Goal: Information Seeking & Learning: Learn about a topic

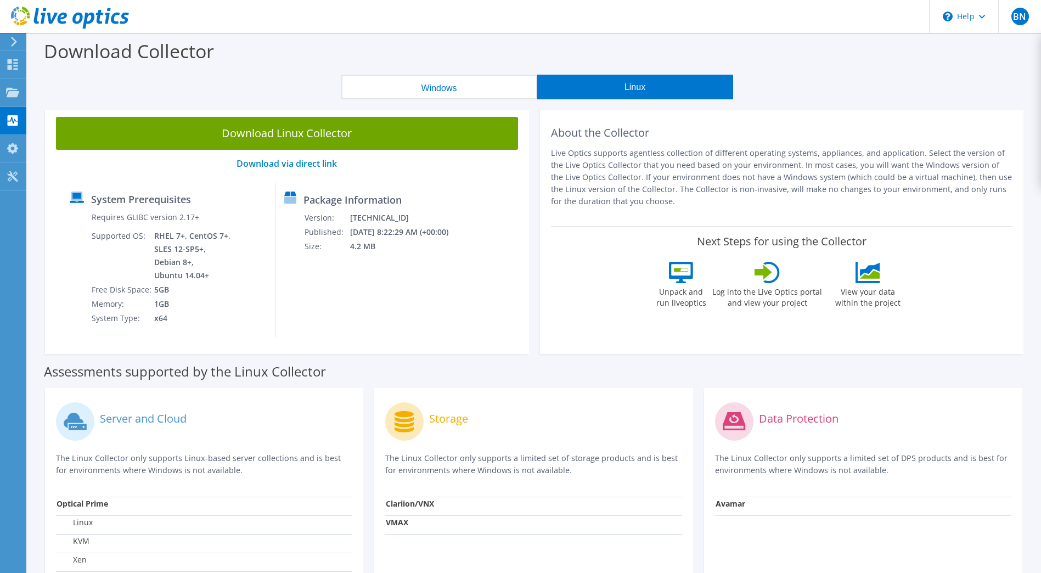
scroll to position [74, 0]
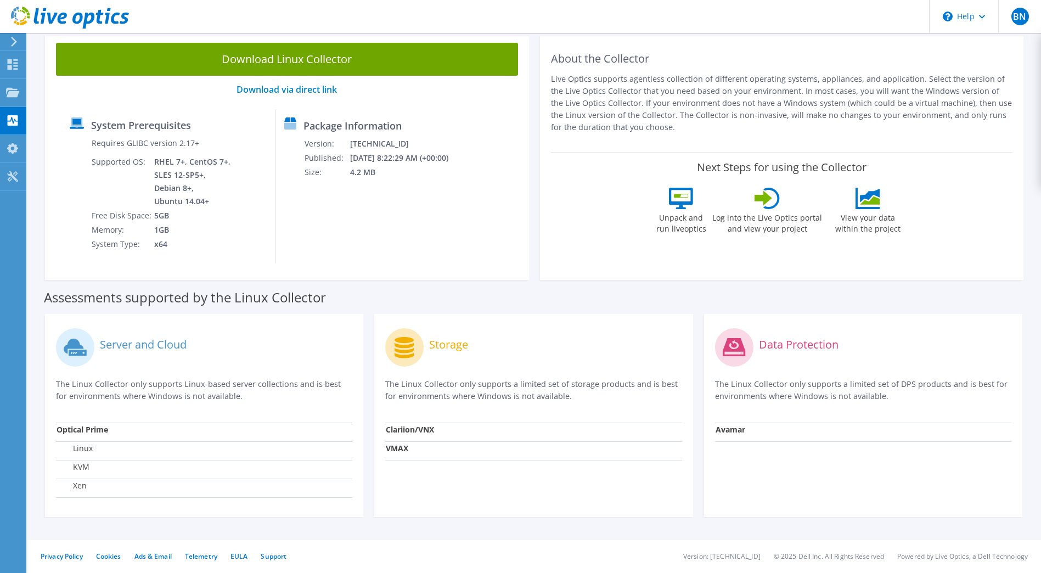
click at [13, 38] on use at bounding box center [14, 42] width 6 height 10
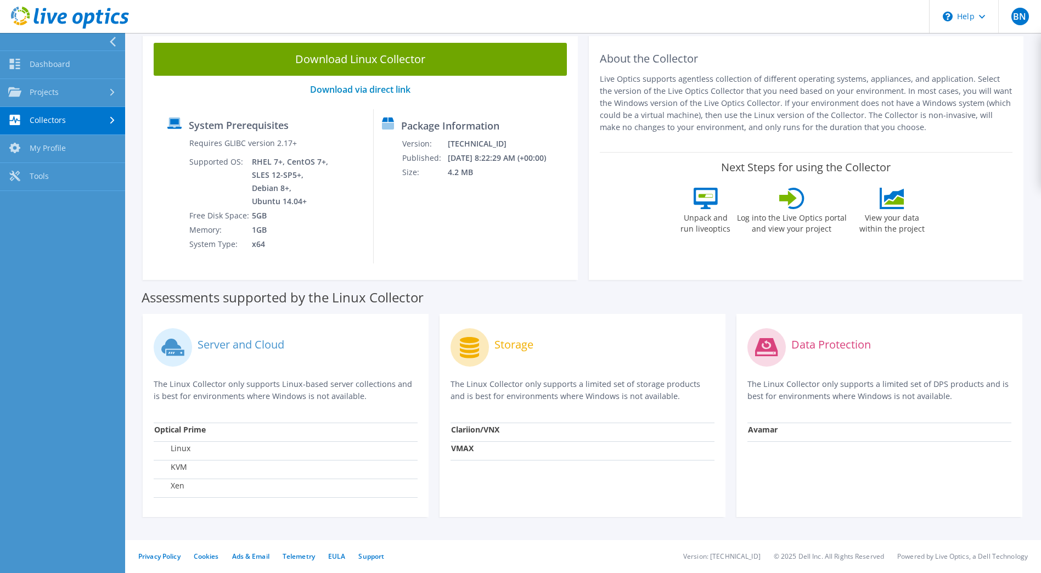
click at [24, 25] on icon at bounding box center [70, 18] width 118 height 22
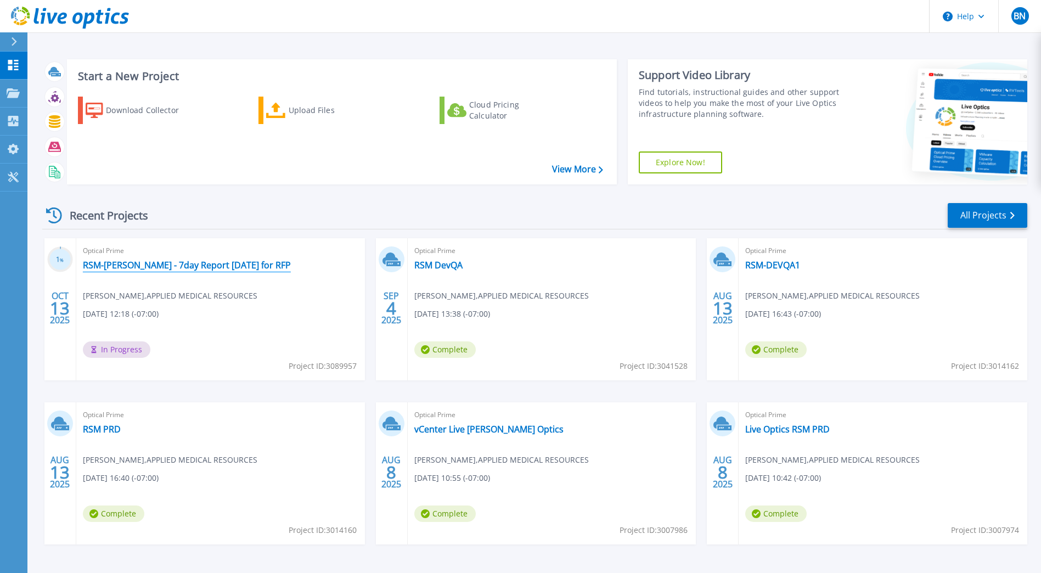
click at [153, 267] on link "RSM-[PERSON_NAME] - 7day Report [DATE] for RFP" at bounding box center [187, 265] width 208 height 11
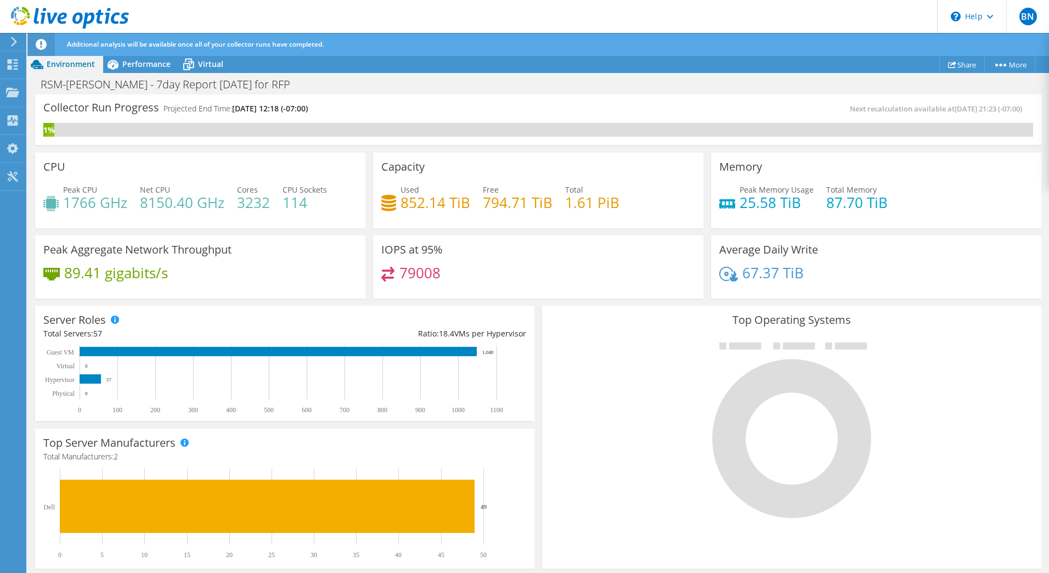
click at [765, 394] on icon at bounding box center [791, 438] width 159 height 159
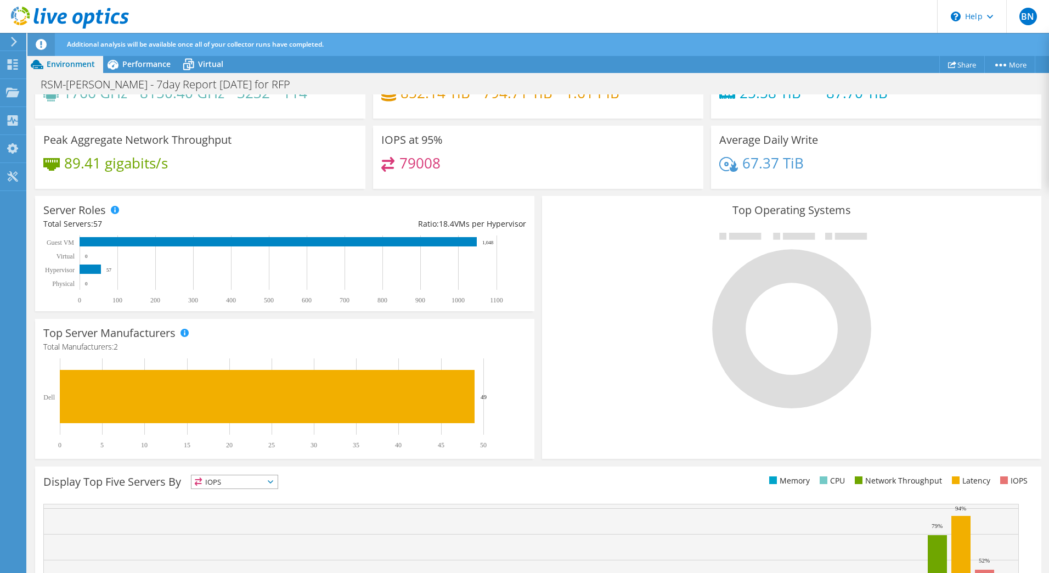
scroll to position [224, 0]
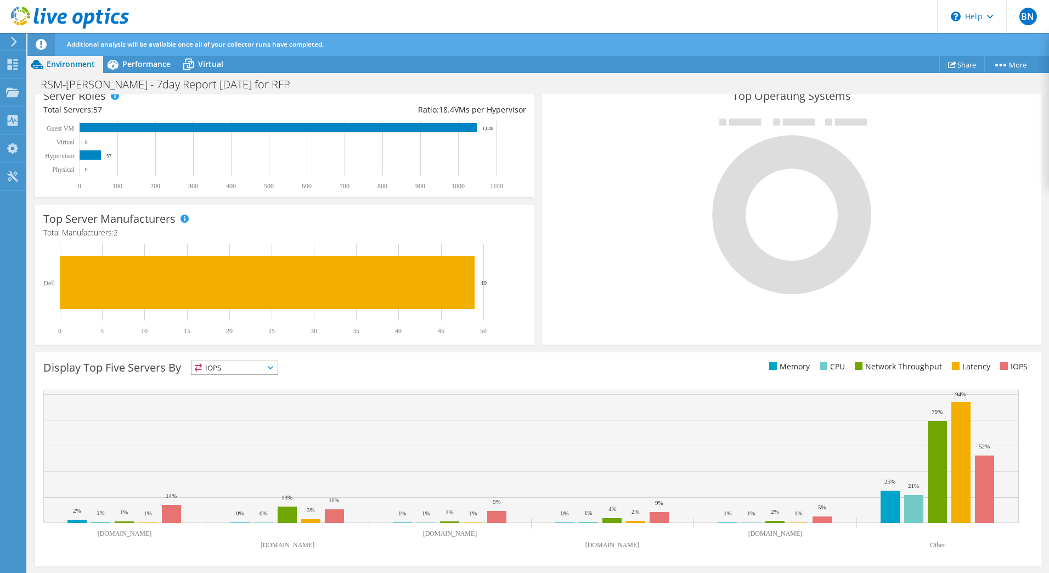
drag, startPoint x: 474, startPoint y: 538, endPoint x: 407, endPoint y: 539, distance: 66.9
click at [407, 539] on rect at bounding box center [531, 472] width 976 height 165
click at [949, 494] on rect at bounding box center [531, 456] width 976 height 133
click at [982, 487] on rect at bounding box center [984, 488] width 19 height 67
click at [229, 369] on span "IOPS" at bounding box center [234, 367] width 86 height 13
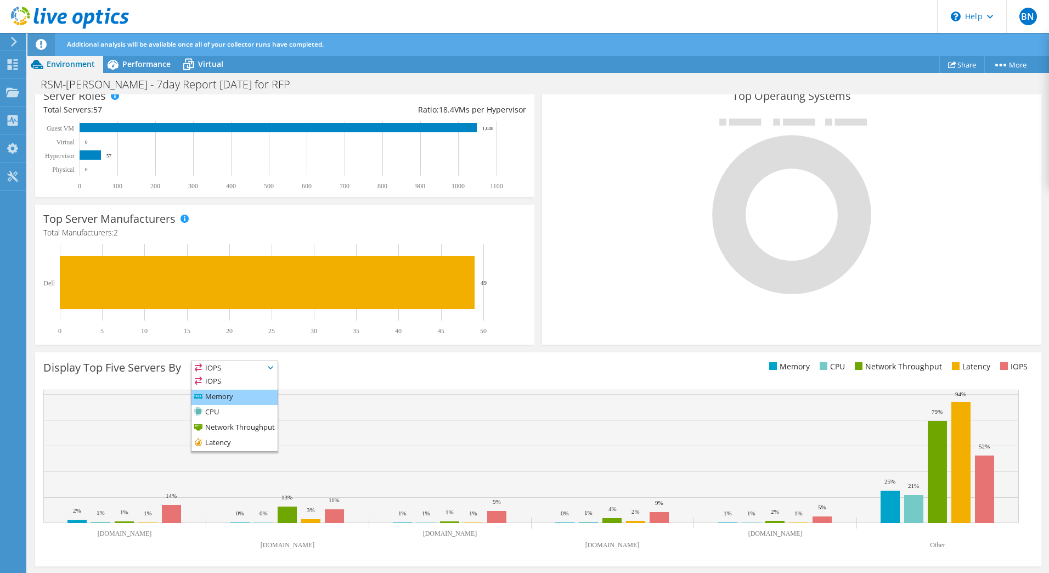
click at [234, 393] on li "Memory" at bounding box center [234, 397] width 86 height 15
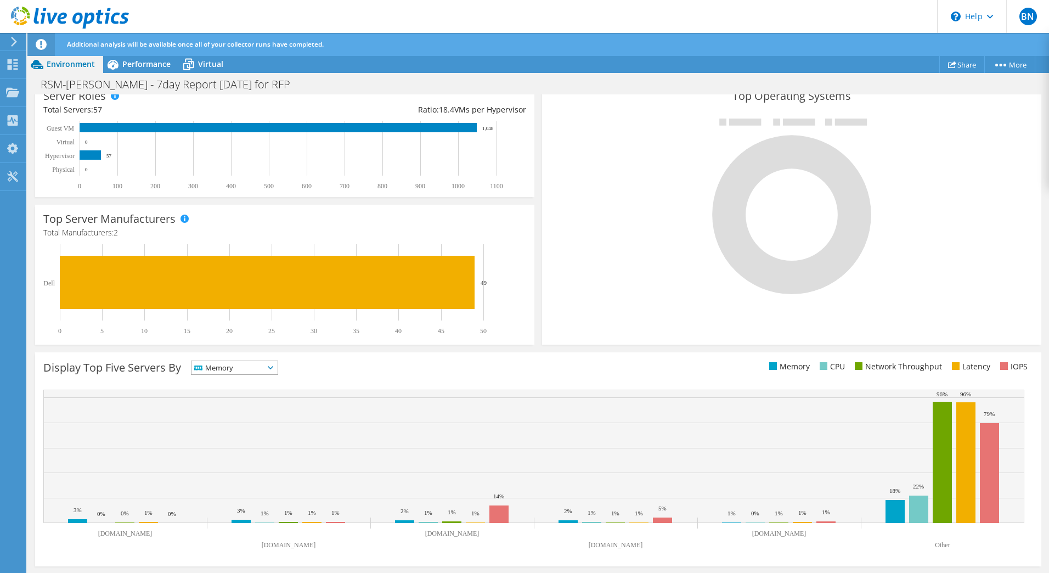
click at [398, 374] on div "Display Top Five Servers By Memory IOPS" at bounding box center [290, 369] width 495 height 18
click at [261, 373] on span "Memory" at bounding box center [227, 367] width 72 height 13
click at [240, 409] on li "CPU" at bounding box center [234, 412] width 86 height 15
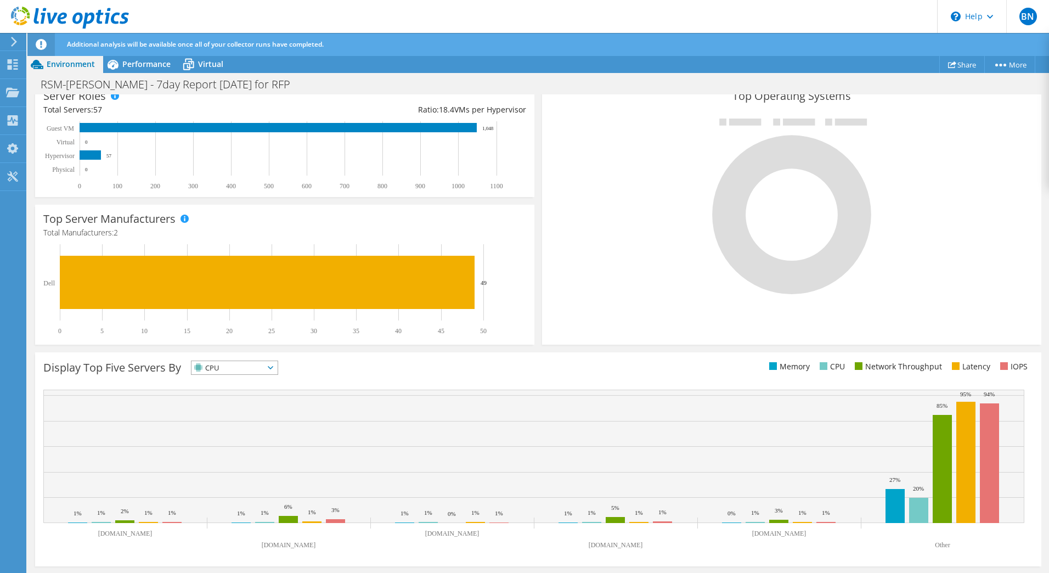
click at [275, 375] on div "CPU IOPS" at bounding box center [234, 367] width 87 height 14
click at [229, 431] on li "Network Throughput" at bounding box center [234, 427] width 86 height 15
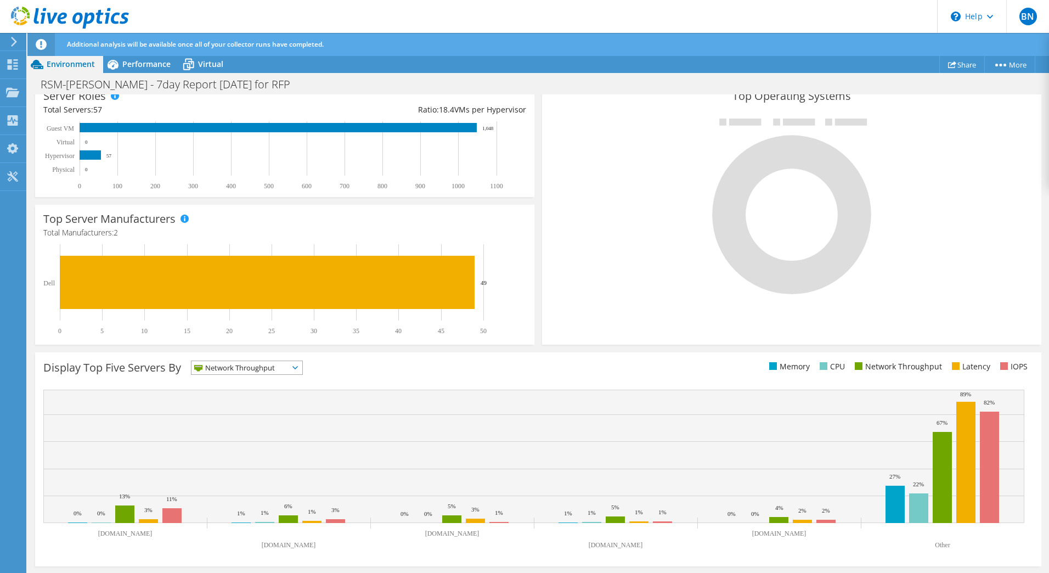
click at [306, 365] on div "Display Top Five Servers By Network Throughput IOPS" at bounding box center [290, 369] width 495 height 18
click at [280, 368] on span "Network Throughput" at bounding box center [239, 367] width 97 height 13
click at [243, 438] on li "Latency" at bounding box center [246, 443] width 111 height 15
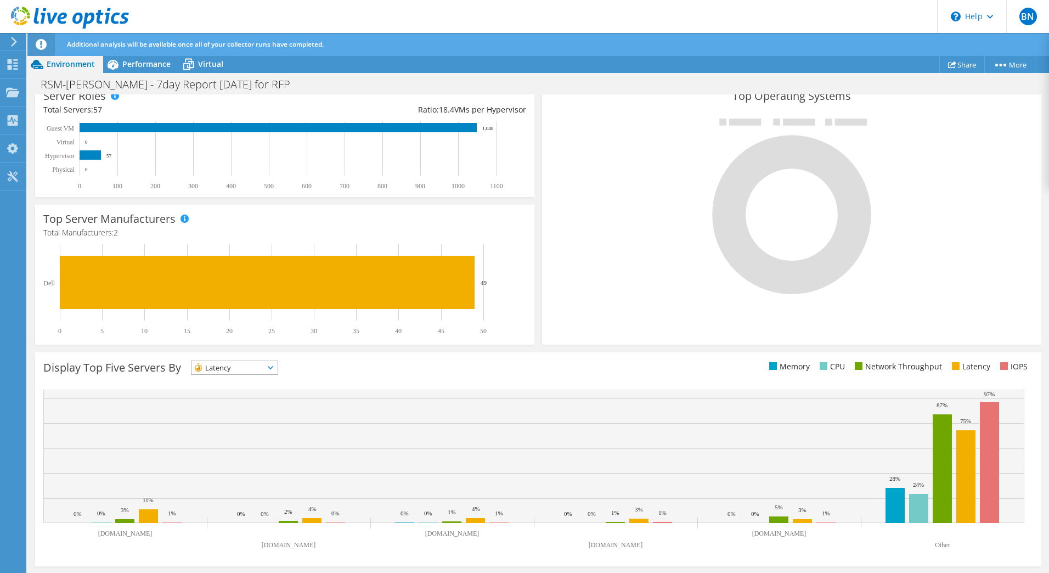
click at [217, 368] on span "Latency" at bounding box center [227, 367] width 72 height 13
click at [463, 373] on div "Display Top Five Servers By Latency IOPS" at bounding box center [290, 369] width 495 height 18
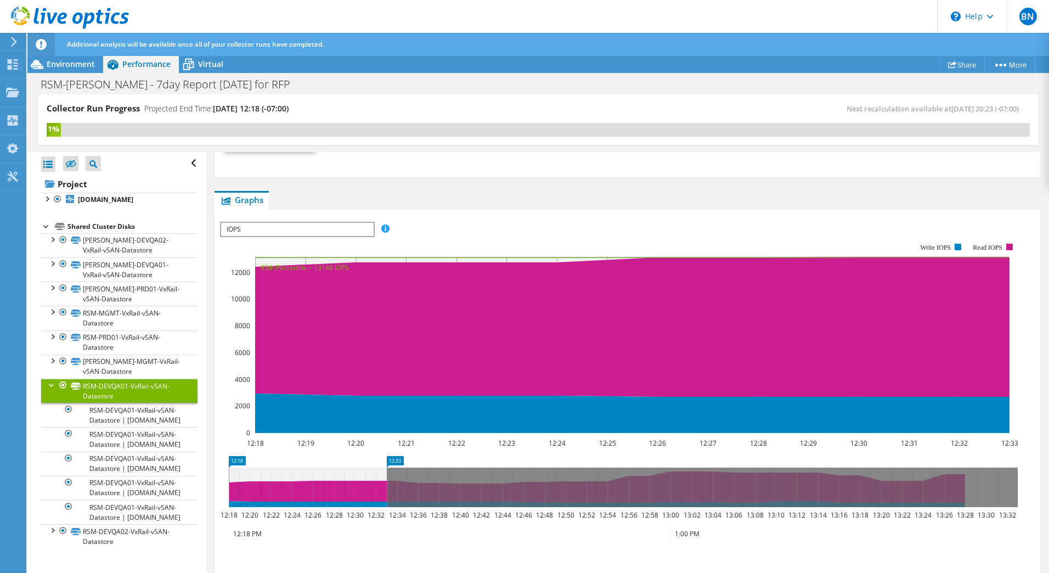
scroll to position [482, 0]
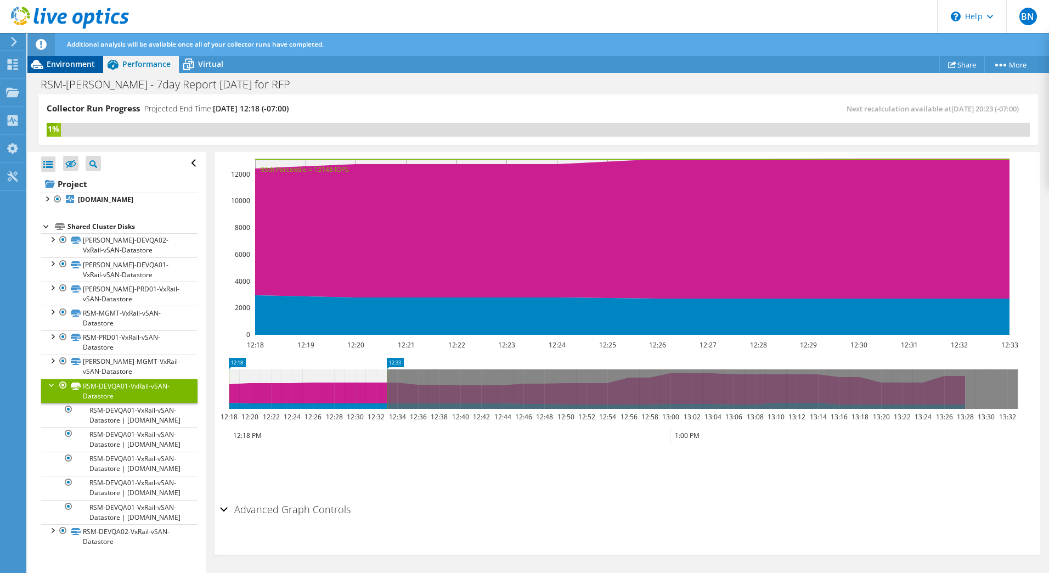
click at [73, 66] on span "Environment" at bounding box center [71, 64] width 48 height 10
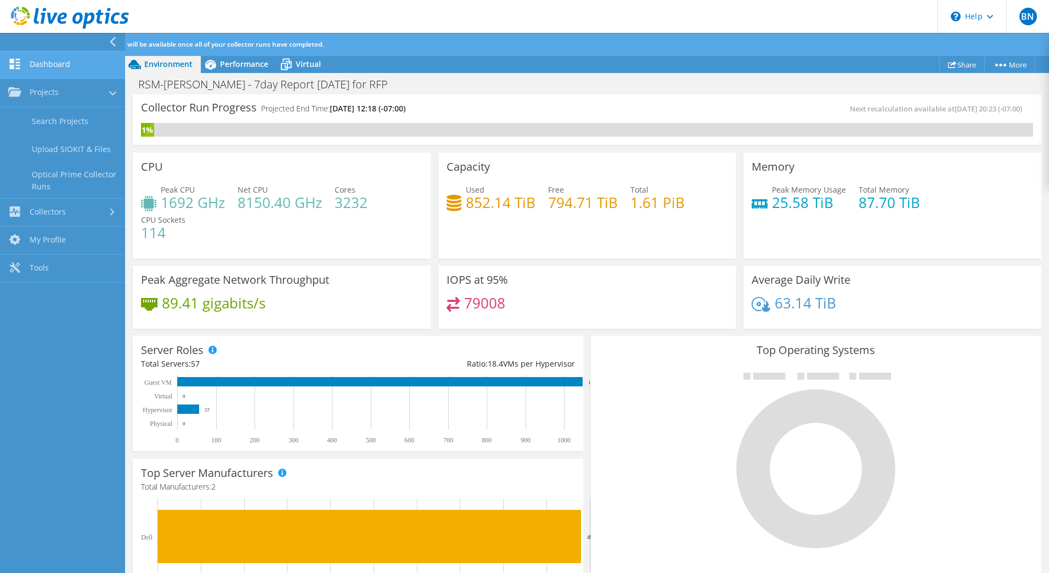
click at [29, 63] on link "Dashboard" at bounding box center [62, 65] width 125 height 28
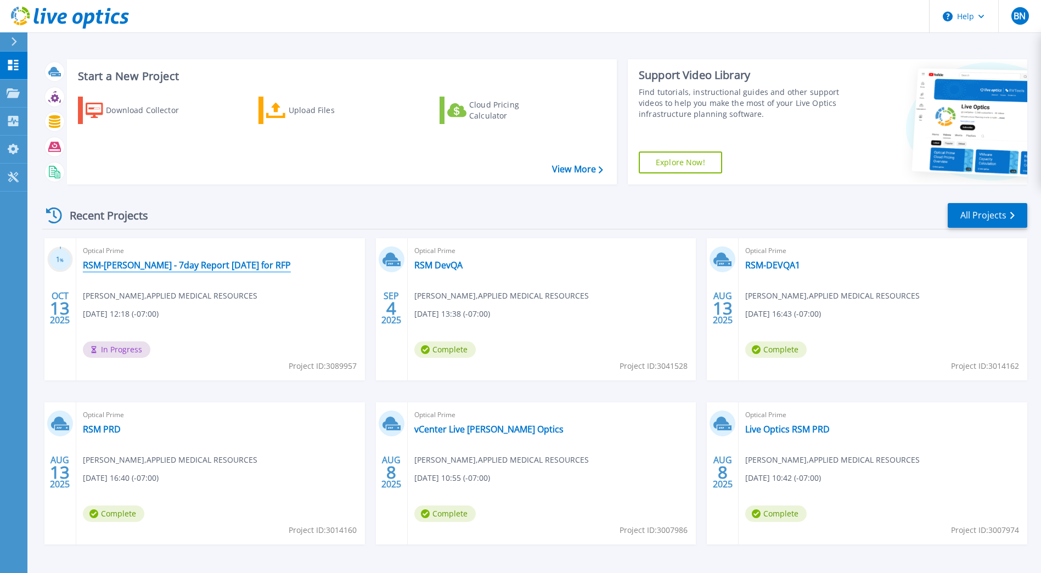
click at [188, 265] on link "RSM-[PERSON_NAME] - 7day Report [DATE] for RFP" at bounding box center [187, 265] width 208 height 11
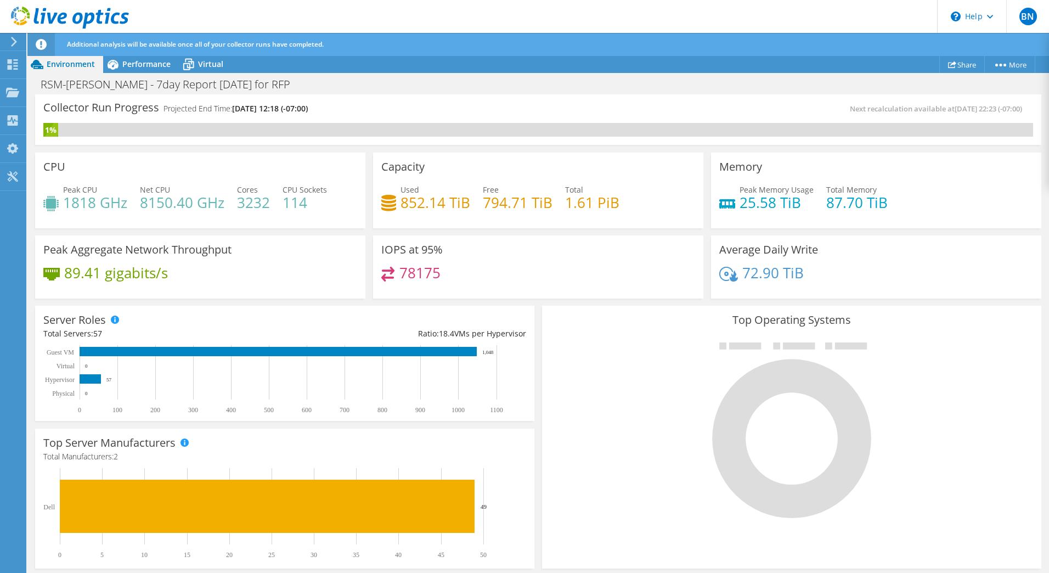
drag, startPoint x: 431, startPoint y: 258, endPoint x: 427, endPoint y: 252, distance: 7.2
click at [431, 258] on div "IOPS at 95% 78175" at bounding box center [538, 267] width 330 height 64
click at [425, 250] on h3 "IOPS at 95%" at bounding box center [411, 250] width 61 height 12
click at [415, 270] on h4 "78175" at bounding box center [419, 273] width 41 height 12
click at [146, 67] on span "Performance" at bounding box center [146, 64] width 48 height 10
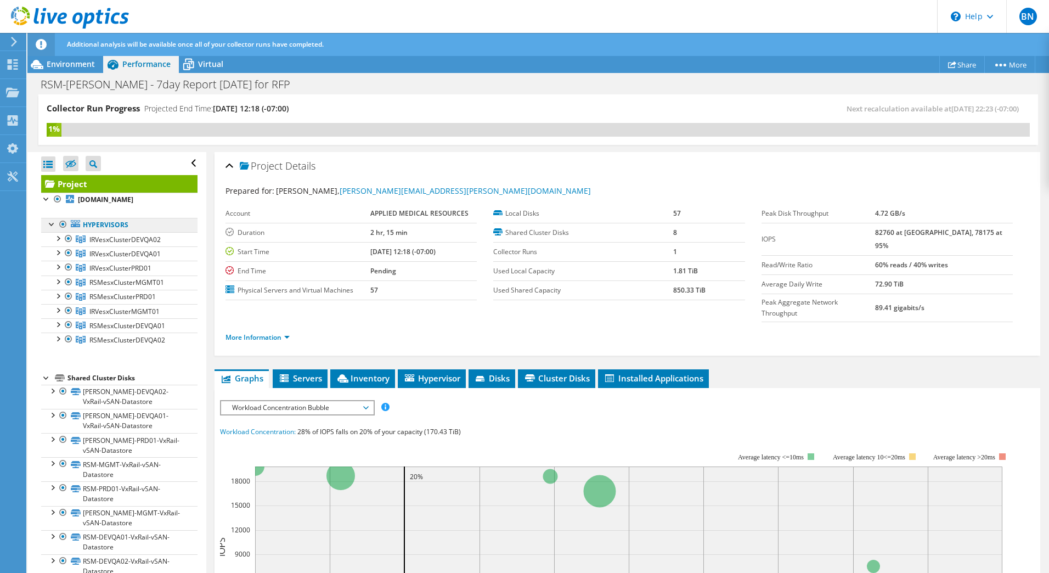
click at [80, 232] on link "Hypervisors" at bounding box center [119, 225] width 156 height 14
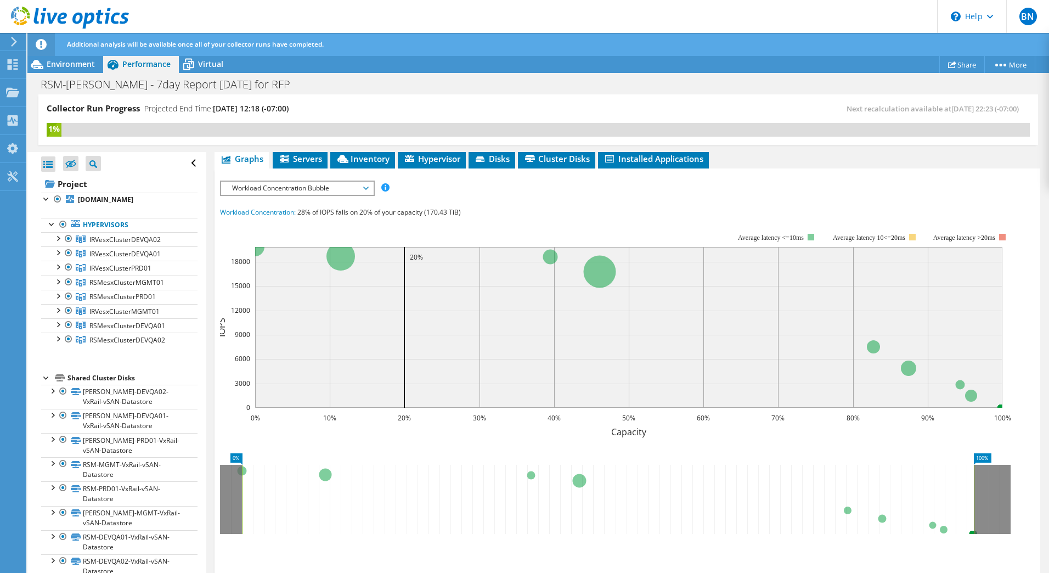
scroll to position [55, 0]
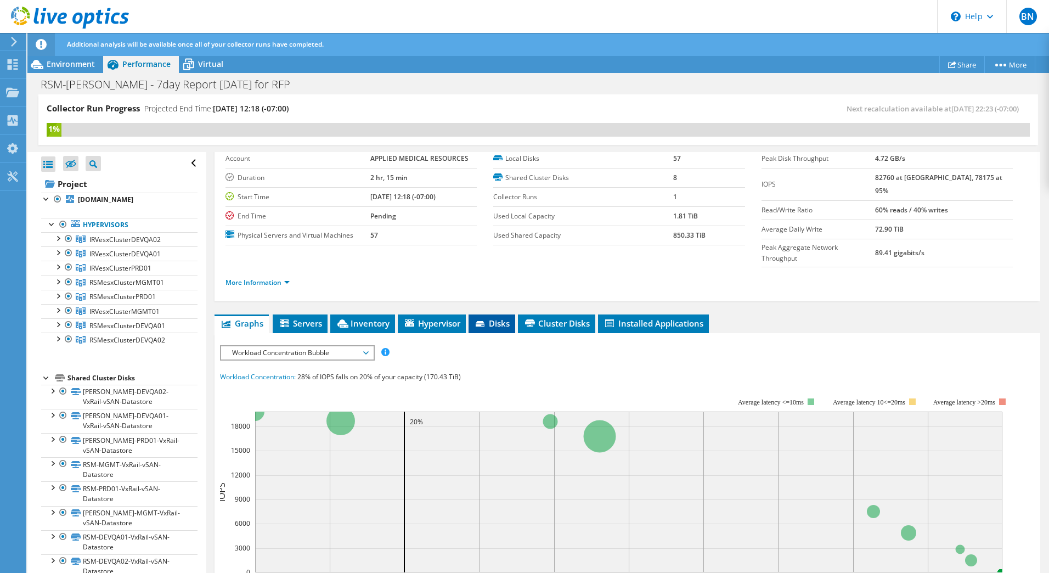
click at [476, 318] on span "Disks" at bounding box center [492, 323] width 36 height 11
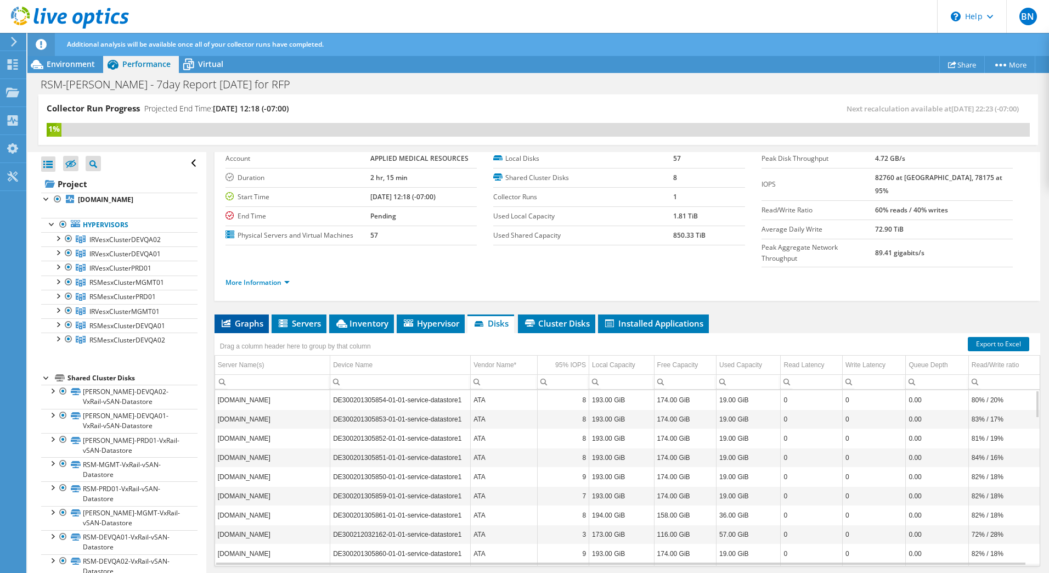
click at [250, 318] on span "Graphs" at bounding box center [241, 323] width 43 height 11
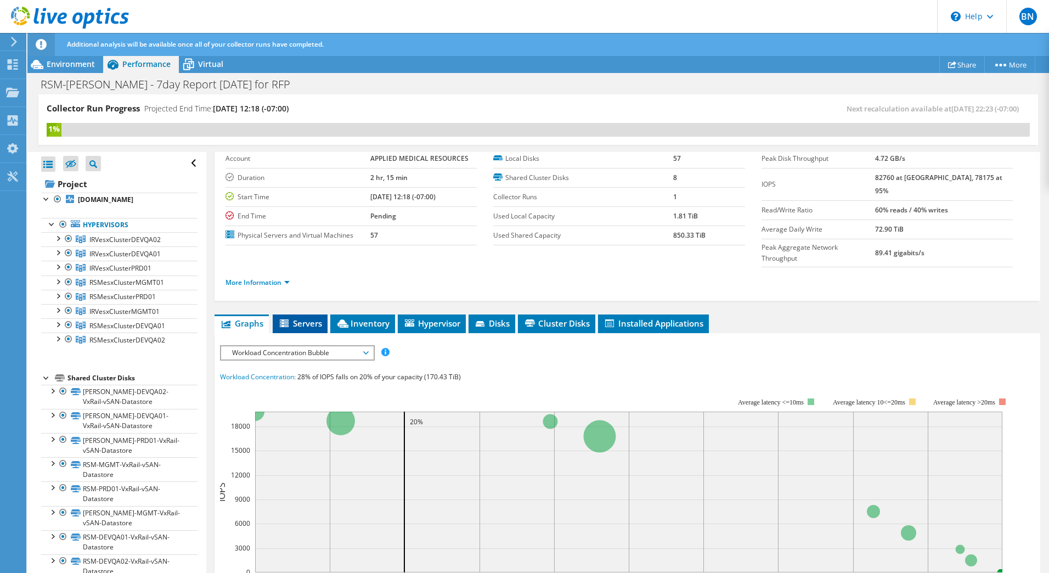
click at [302, 314] on li "Servers" at bounding box center [300, 323] width 55 height 19
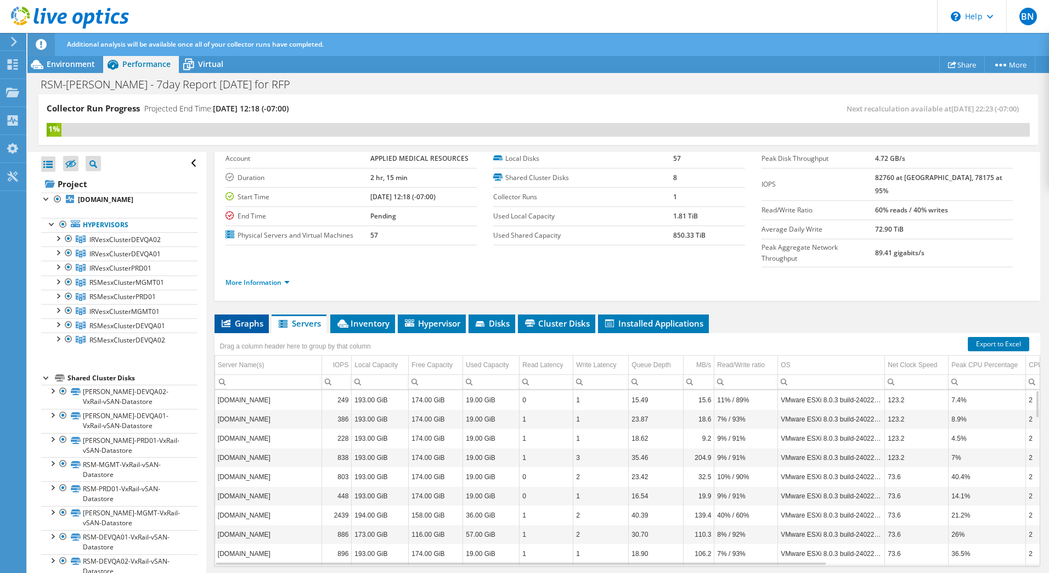
click at [241, 318] on span "Graphs" at bounding box center [241, 323] width 43 height 11
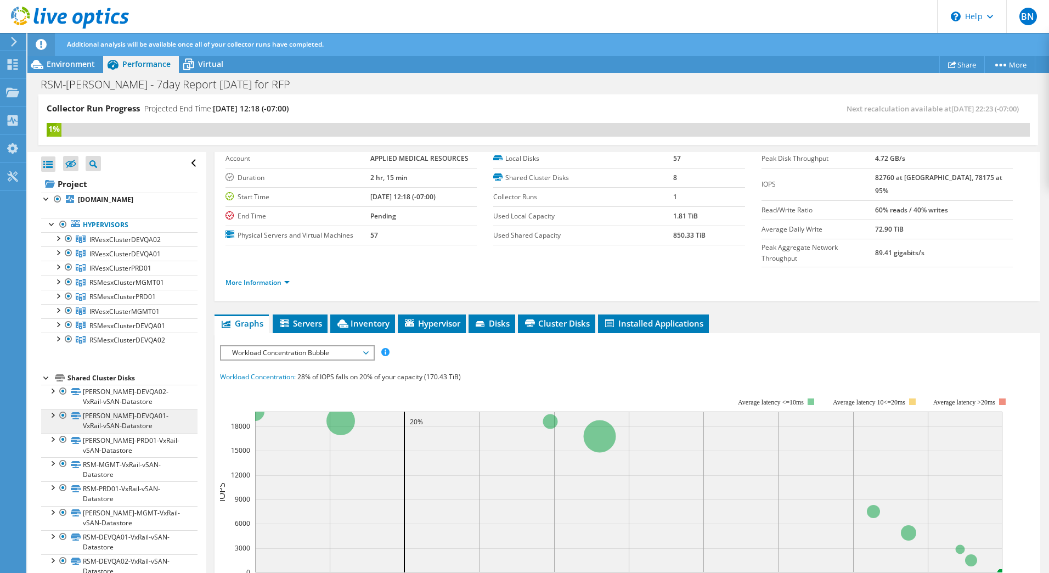
scroll to position [27, 0]
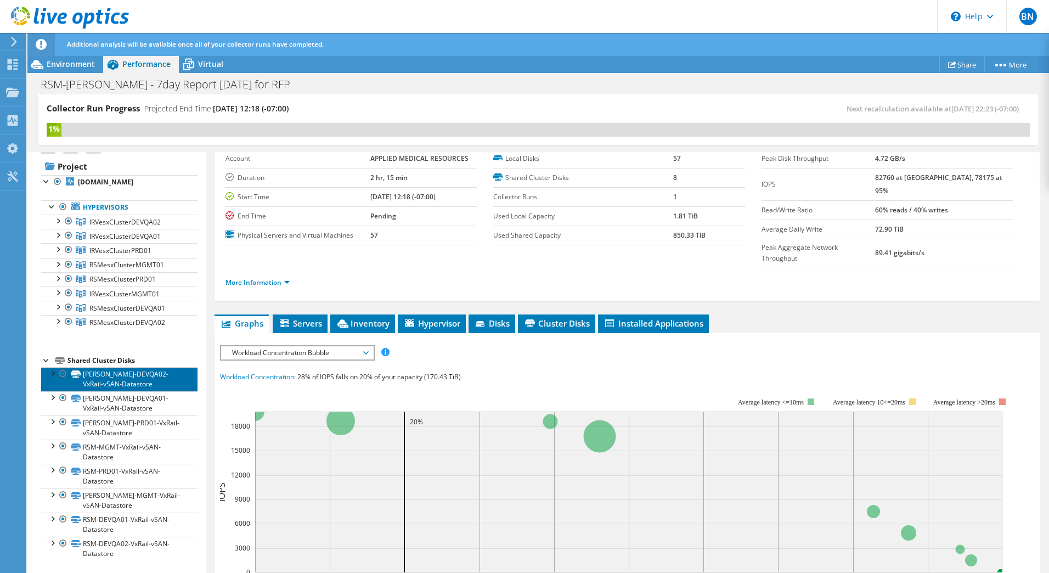
click at [114, 372] on link "[PERSON_NAME]-DEVQA02-VxRail-vSAN-Datastore" at bounding box center [119, 379] width 156 height 24
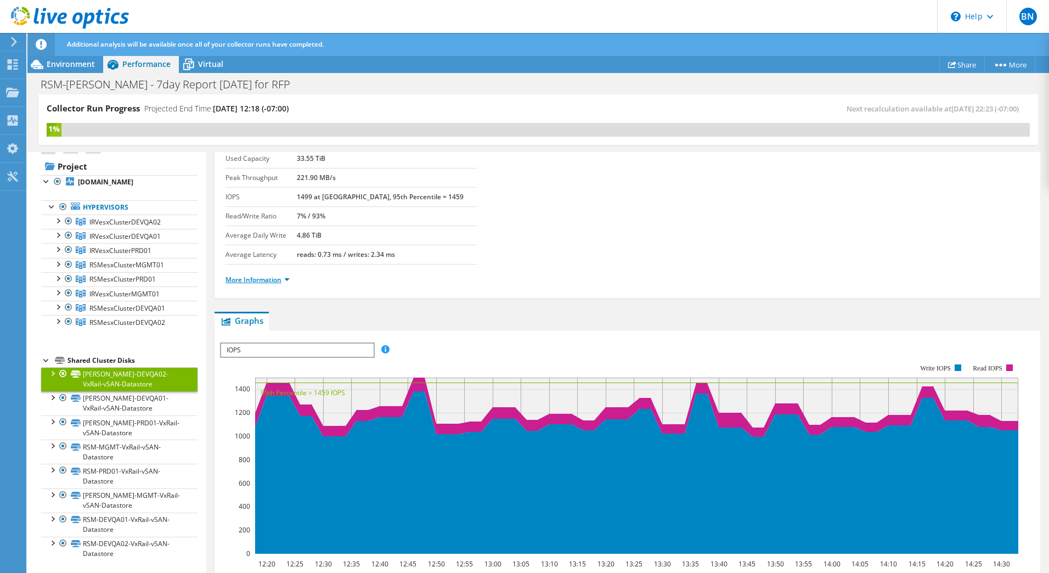
click at [285, 280] on link "More Information" at bounding box center [258, 279] width 64 height 9
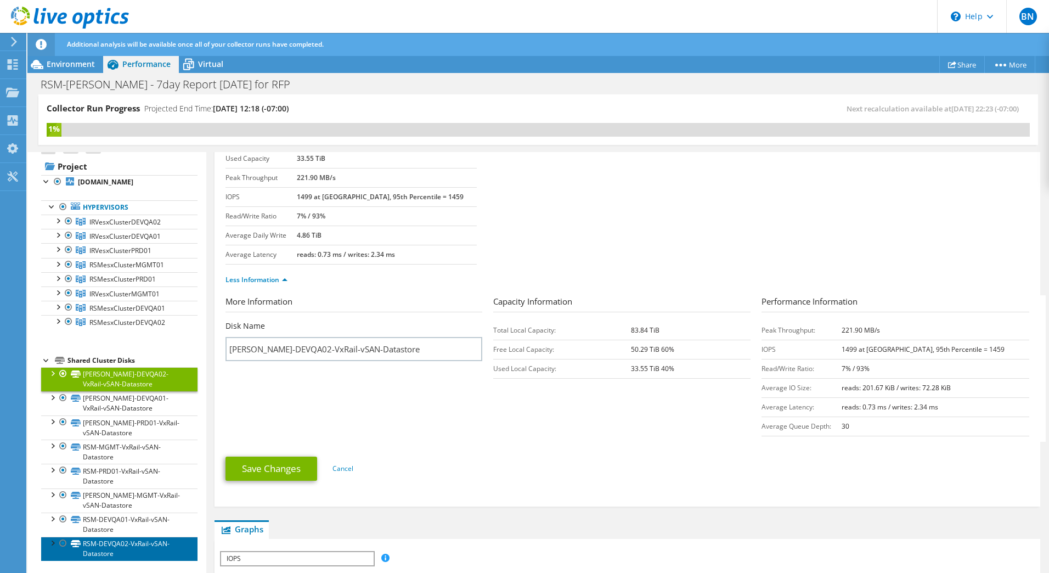
click at [139, 537] on link "RSM-DEVQA02-VxRail-vSAN-Datastore" at bounding box center [119, 549] width 156 height 24
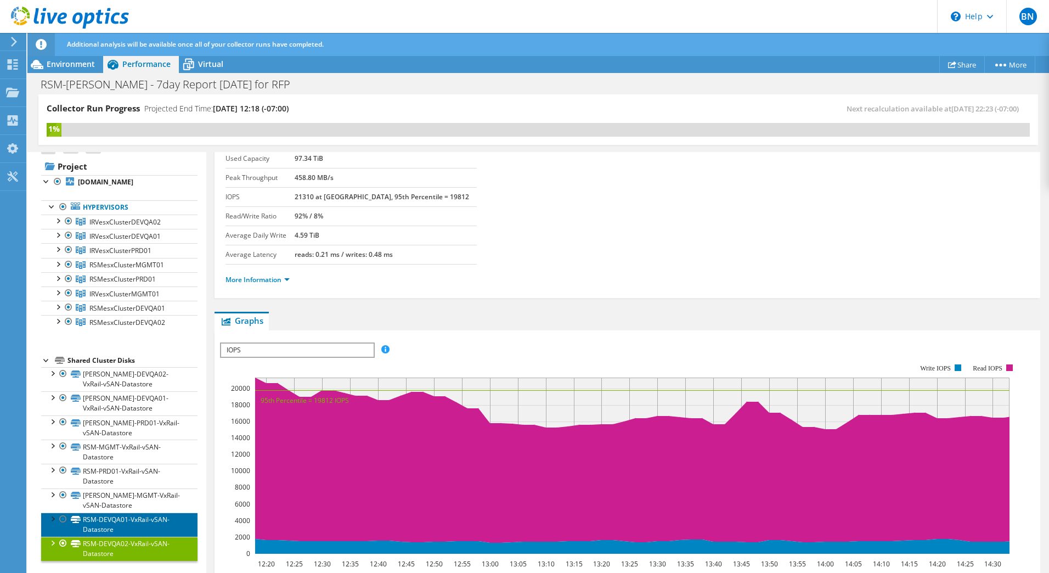
click at [139, 527] on link "RSM-DEVQA01-VxRail-vSAN-Datastore" at bounding box center [119, 524] width 156 height 24
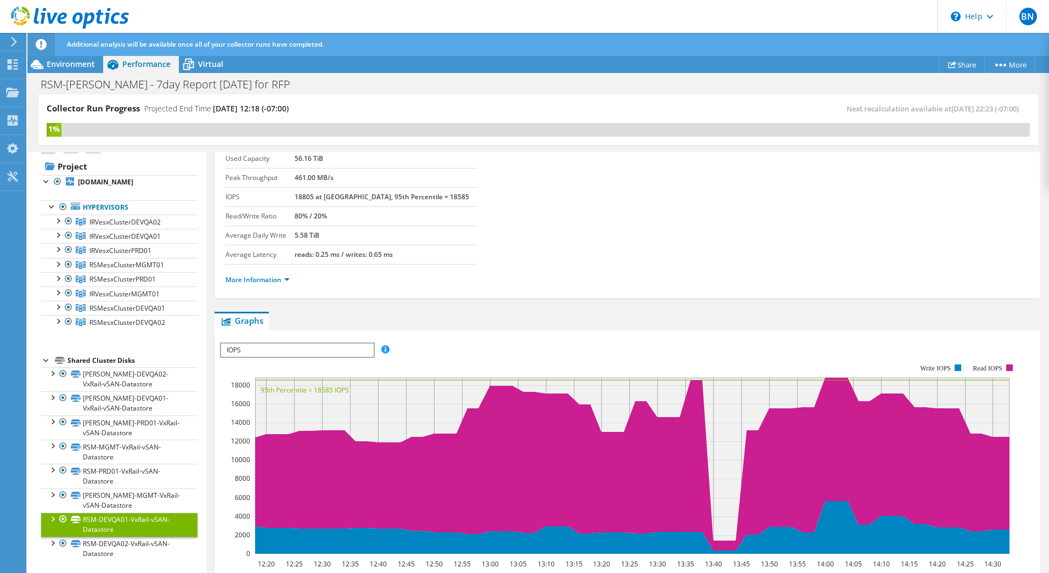
click at [253, 274] on li "More Information" at bounding box center [261, 280] width 71 height 12
click at [252, 280] on link "More Information" at bounding box center [258, 279] width 64 height 9
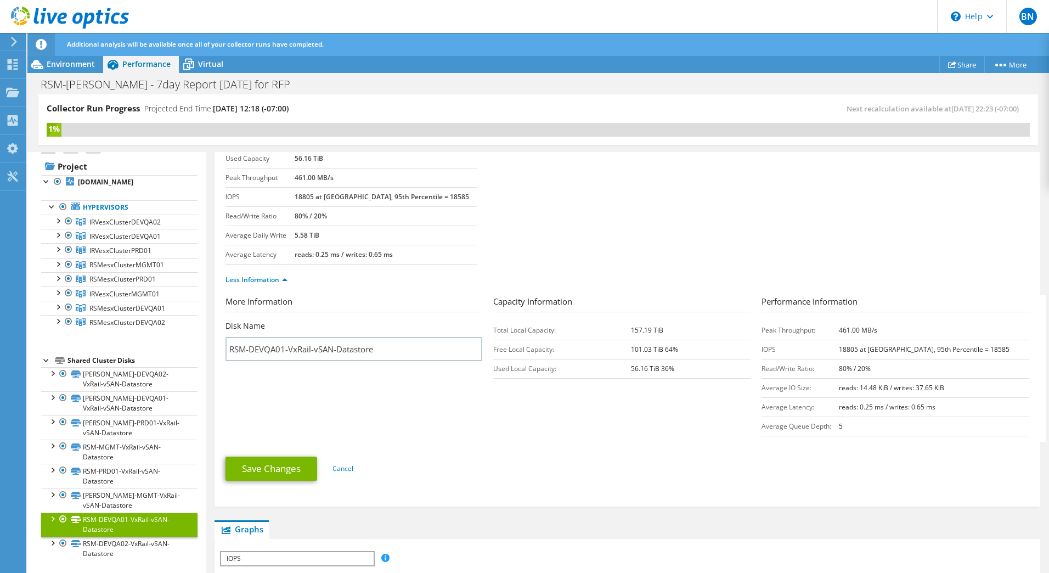
click at [971, 346] on b "18805 at Peak, 95th Percentile = 18585" at bounding box center [924, 349] width 171 height 9
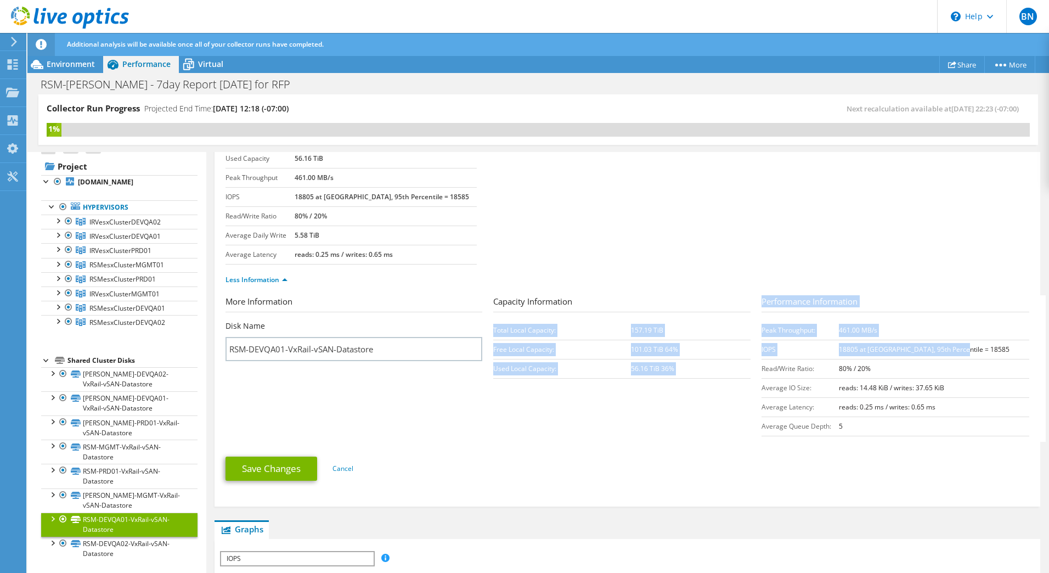
drag, startPoint x: 981, startPoint y: 346, endPoint x: 746, endPoint y: 306, distance: 238.7
click at [746, 306] on section "More Information Disk Name RSM-DEVQA01-VxRail-vSAN-Datastore Capacity Informati…" at bounding box center [630, 368] width 809 height 146
click at [746, 305] on div "Capacity Information Total Local Capacity: 157.19 TiB Free Local Capacity: 101.…" at bounding box center [627, 336] width 268 height 83
click at [748, 302] on div "Capacity Information Total Local Capacity: 157.19 TiB Free Local Capacity: 101.…" at bounding box center [627, 336] width 268 height 83
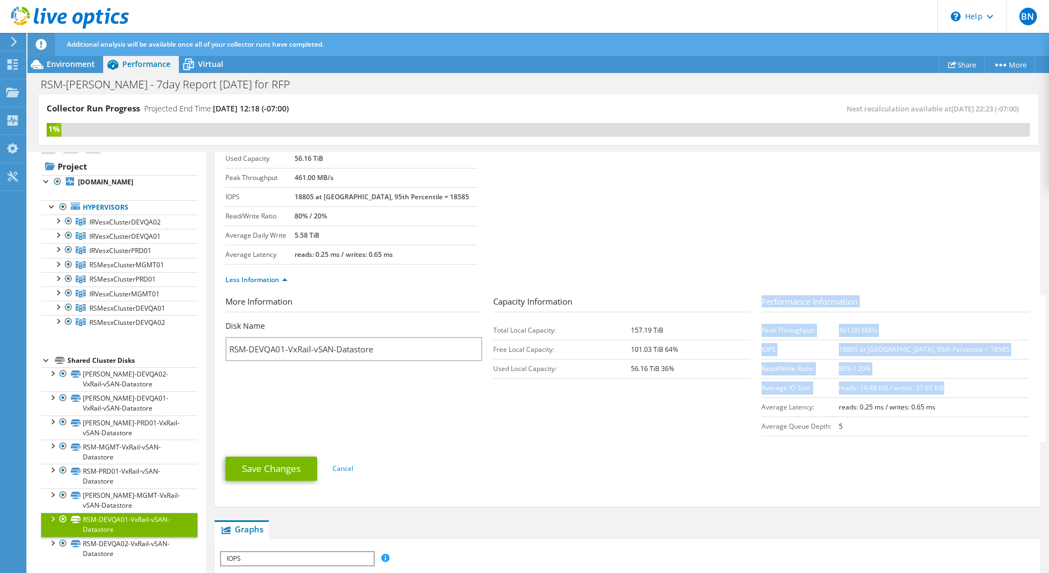
drag, startPoint x: 756, startPoint y: 303, endPoint x: 1000, endPoint y: 395, distance: 260.5
click at [1000, 395] on div "Performance Information Peak Throughput: 461.00 MB/s IOPS 18805 at Peak, 95th P…" at bounding box center [896, 365] width 268 height 141
copy div "Performance Information Peak Throughput: 461.00 MB/s IOPS 18805 at Peak, 95th P…"
click at [100, 384] on link "[PERSON_NAME]-DEVQA02-VxRail-vSAN-Datastore" at bounding box center [119, 379] width 156 height 24
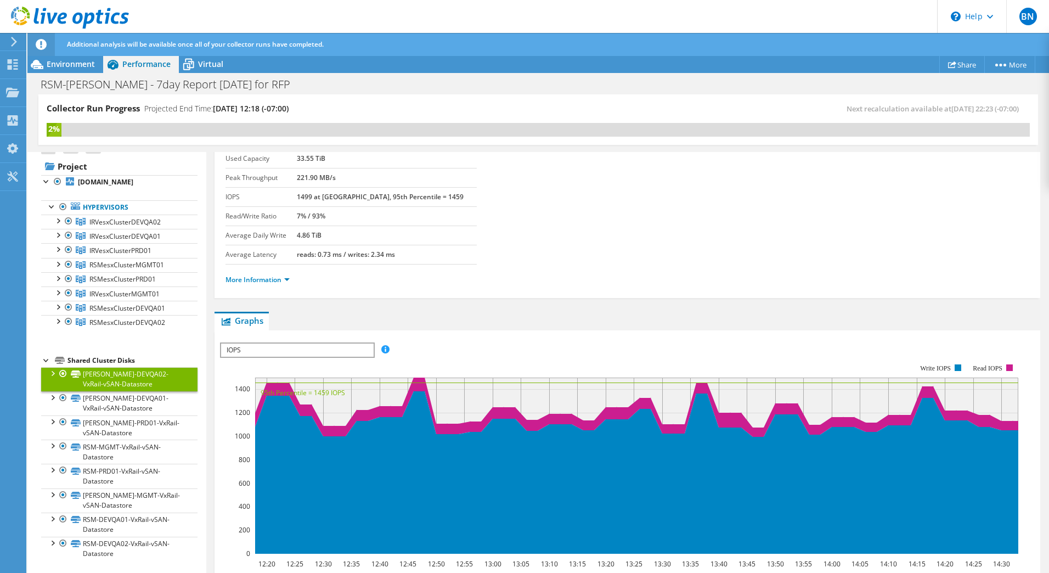
scroll to position [0, 0]
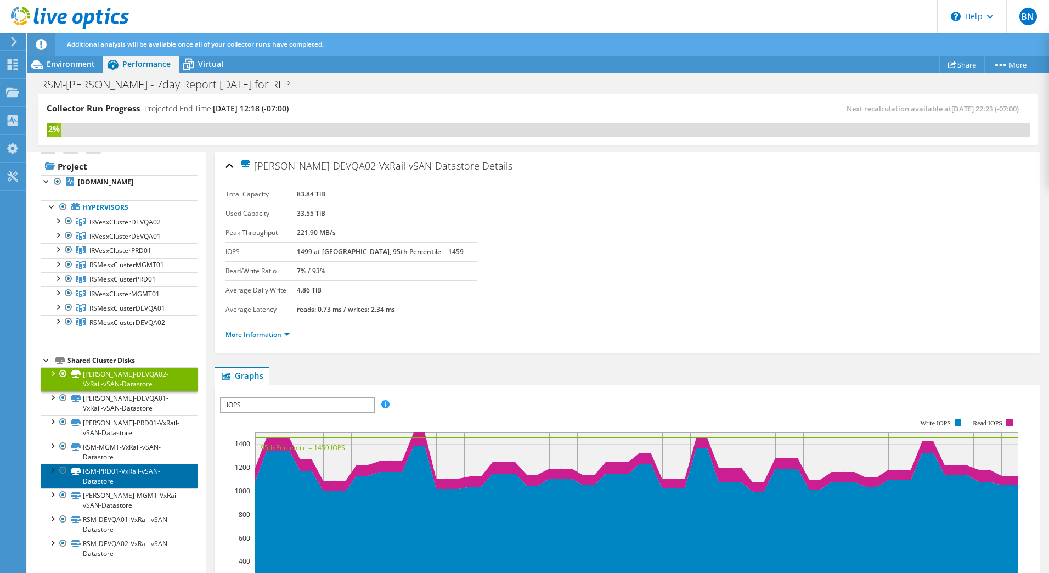
click at [118, 479] on link "RSM-PRD01-VxRail-vSAN-Datastore" at bounding box center [119, 476] width 156 height 24
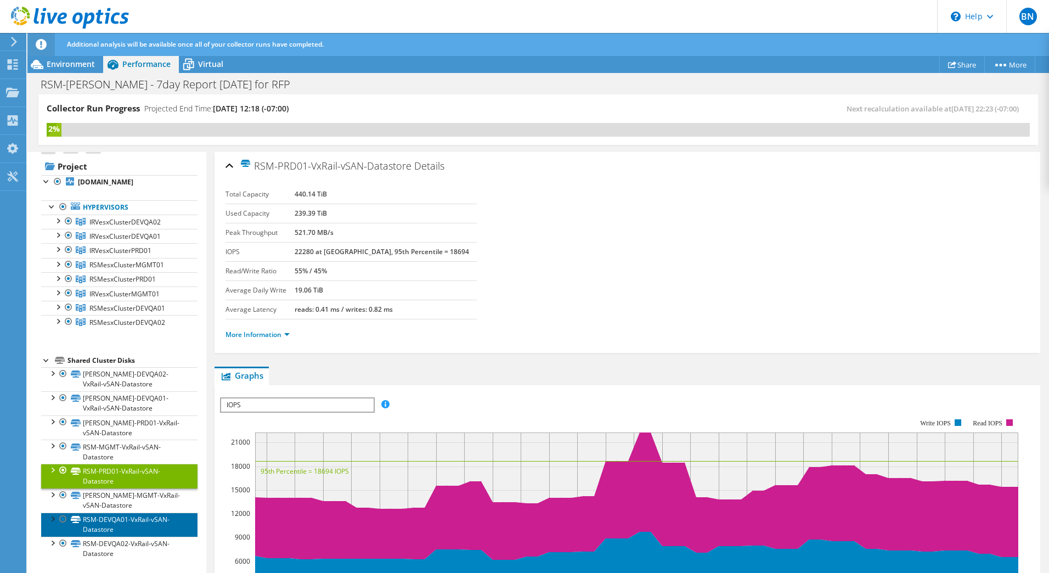
click at [143, 522] on link "RSM-DEVQA01-VxRail-vSAN-Datastore" at bounding box center [119, 524] width 156 height 24
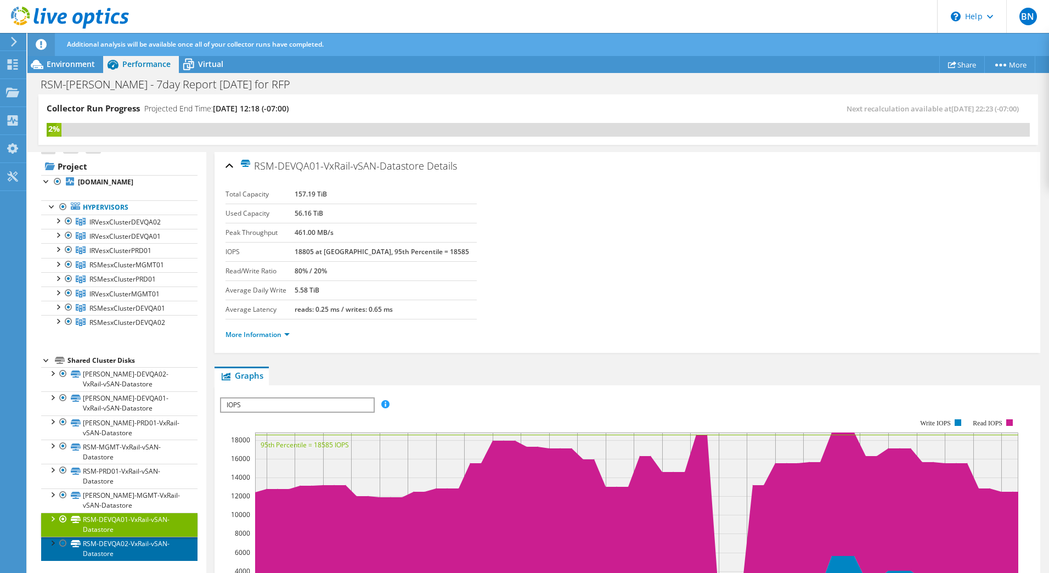
click at [120, 545] on link "RSM-DEVQA02-VxRail-vSAN-Datastore" at bounding box center [119, 549] width 156 height 24
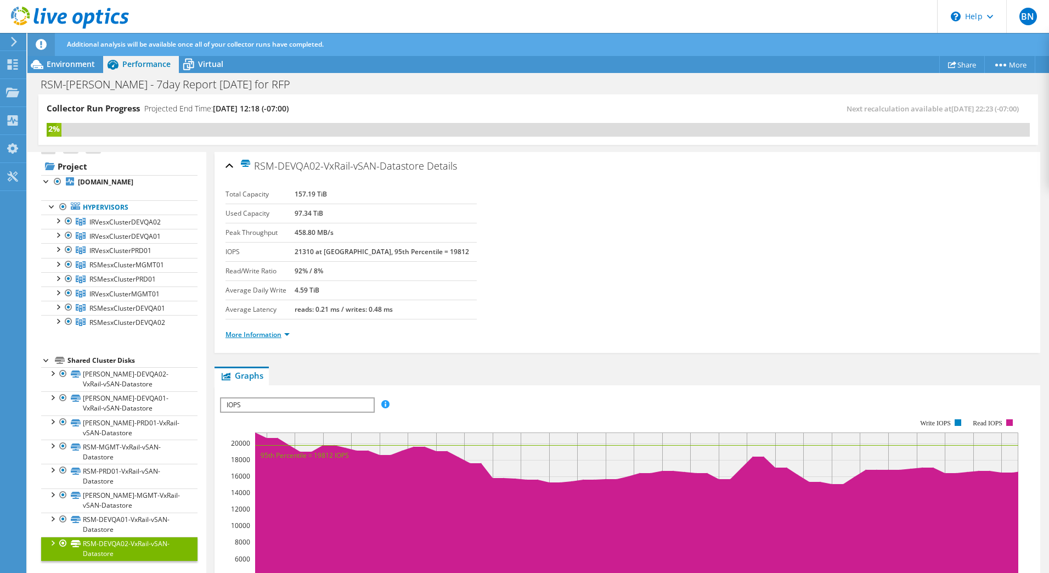
click at [264, 332] on link "More Information" at bounding box center [258, 334] width 64 height 9
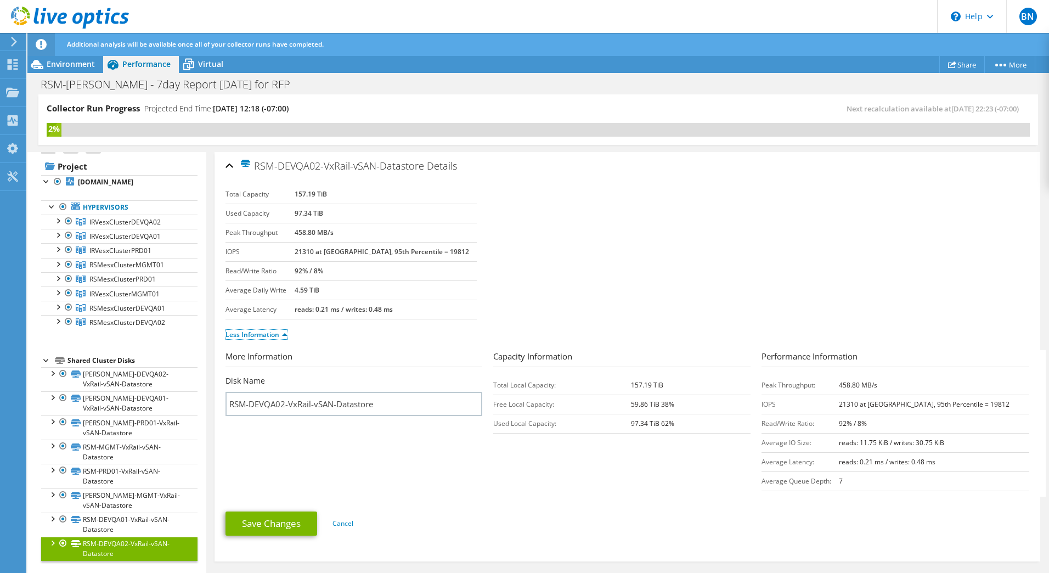
scroll to position [110, 0]
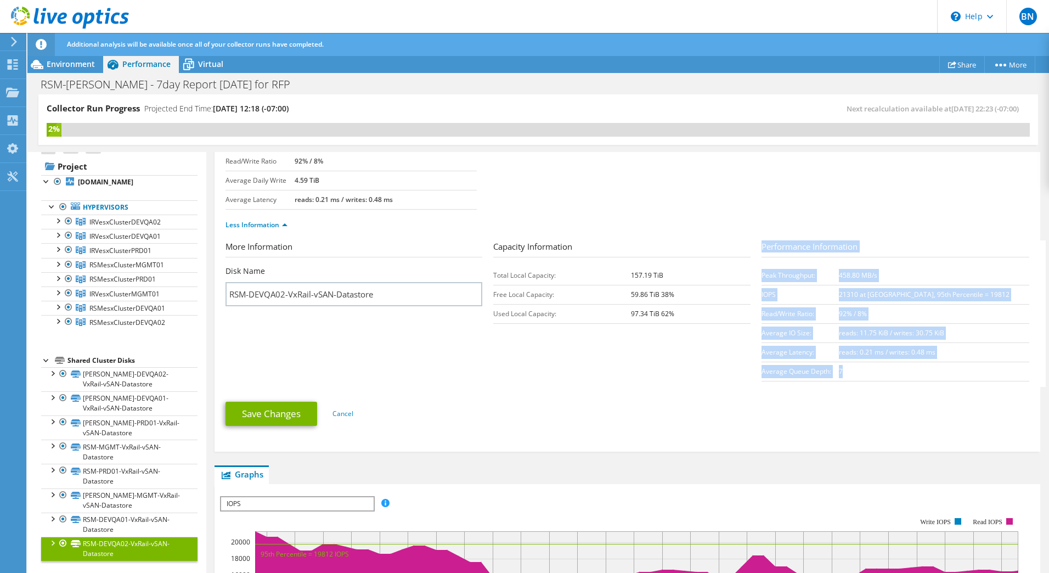
drag, startPoint x: 917, startPoint y: 376, endPoint x: 757, endPoint y: 244, distance: 208.1
click at [762, 244] on div "Performance Information Peak Throughput: 458.80 MB/s IOPS 21310 at Peak, 95th P…" at bounding box center [896, 310] width 268 height 141
copy div "Performance Information Peak Throughput: 458.80 MB/s IOPS 21310 at Peak, 95th P…"
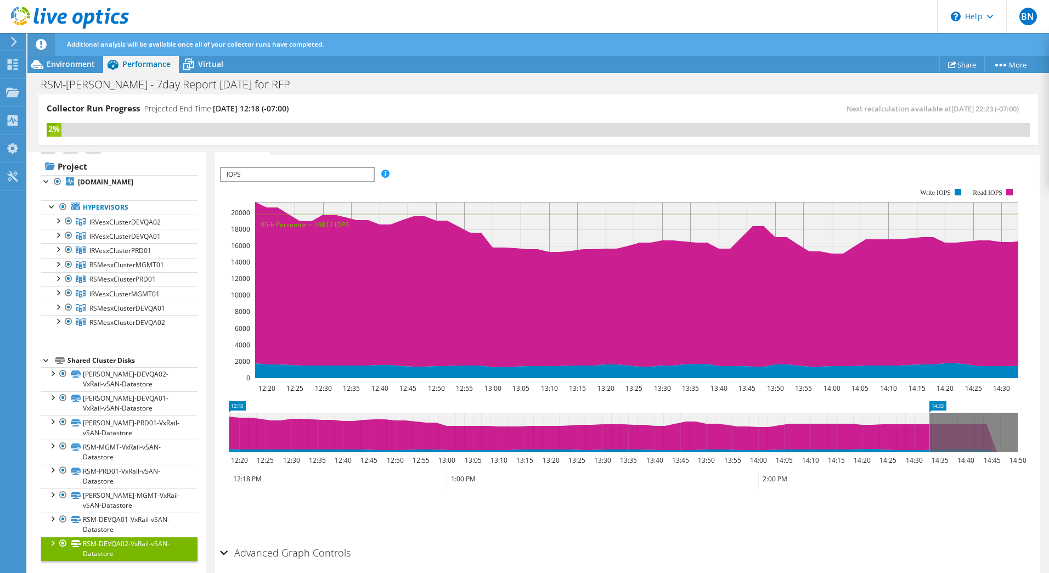
scroll to position [482, 0]
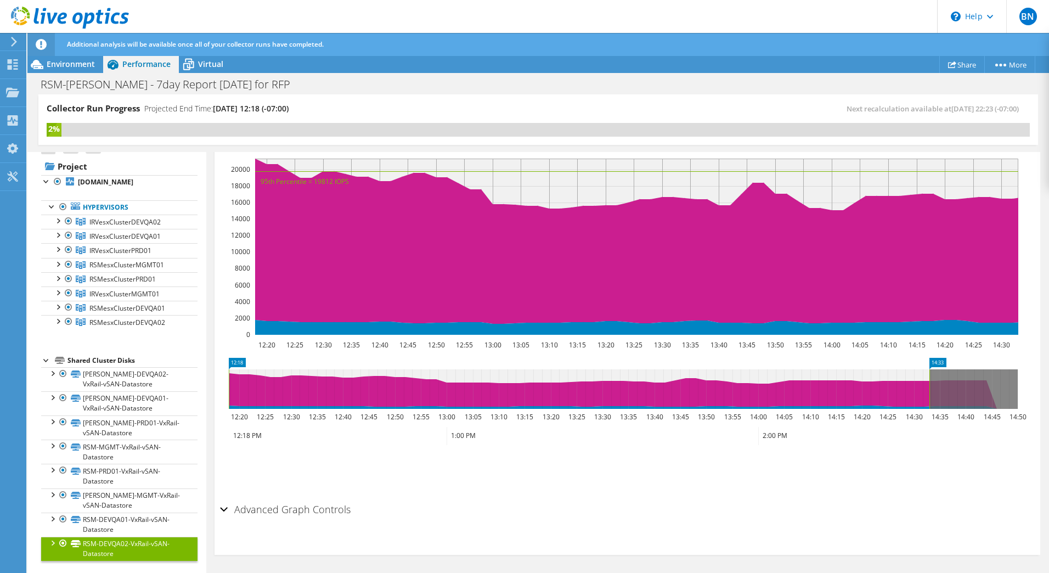
click at [224, 508] on div "Advanced Graph Controls" at bounding box center [627, 510] width 815 height 24
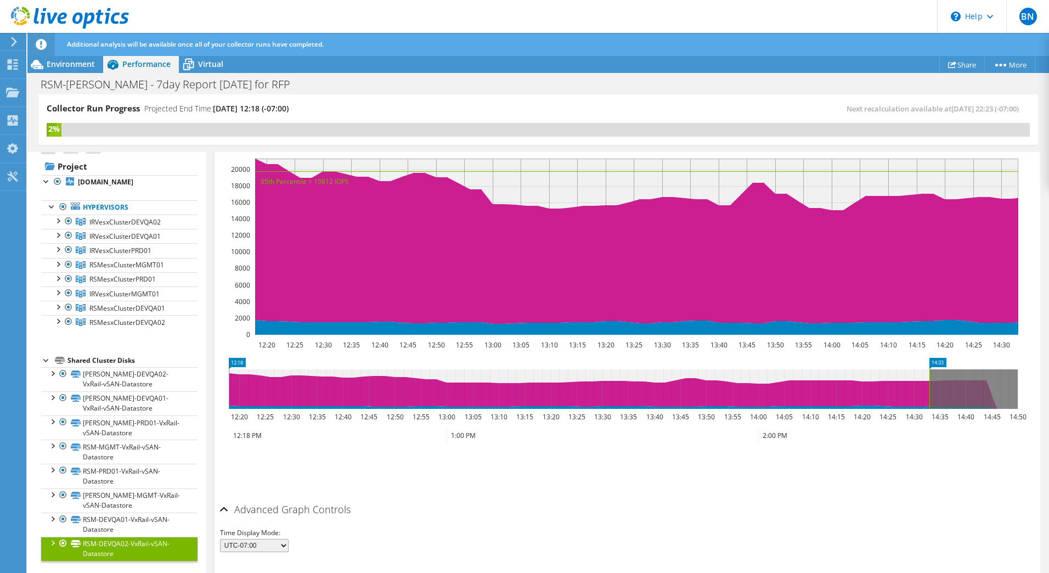
scroll to position [526, 0]
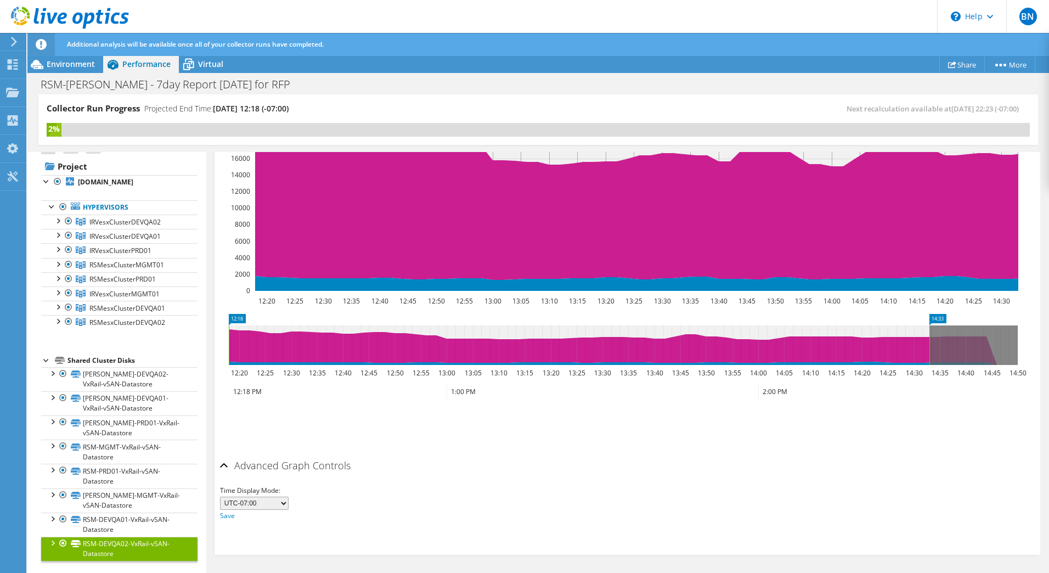
click at [286, 505] on select "UTC-12:00 UTC-11:00 UTC-10:00 UTC-09:30 UTC-09:00 UTC-08:00 UTC-07:00 UTC-06:00…" at bounding box center [254, 503] width 69 height 13
click at [469, 476] on div "Advanced Graph Controls" at bounding box center [627, 466] width 815 height 24
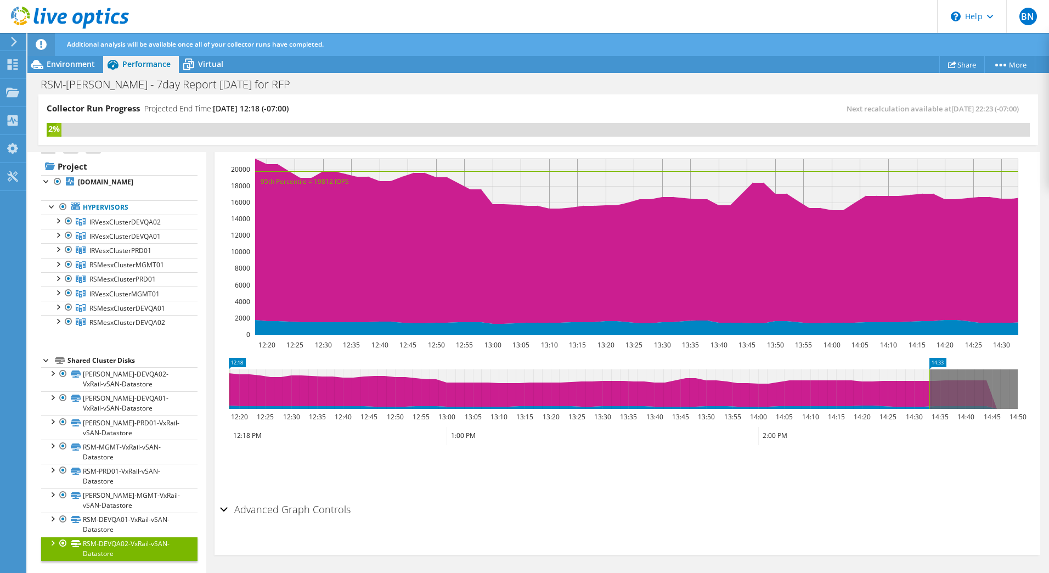
click at [222, 505] on div "Advanced Graph Controls" at bounding box center [627, 510] width 815 height 24
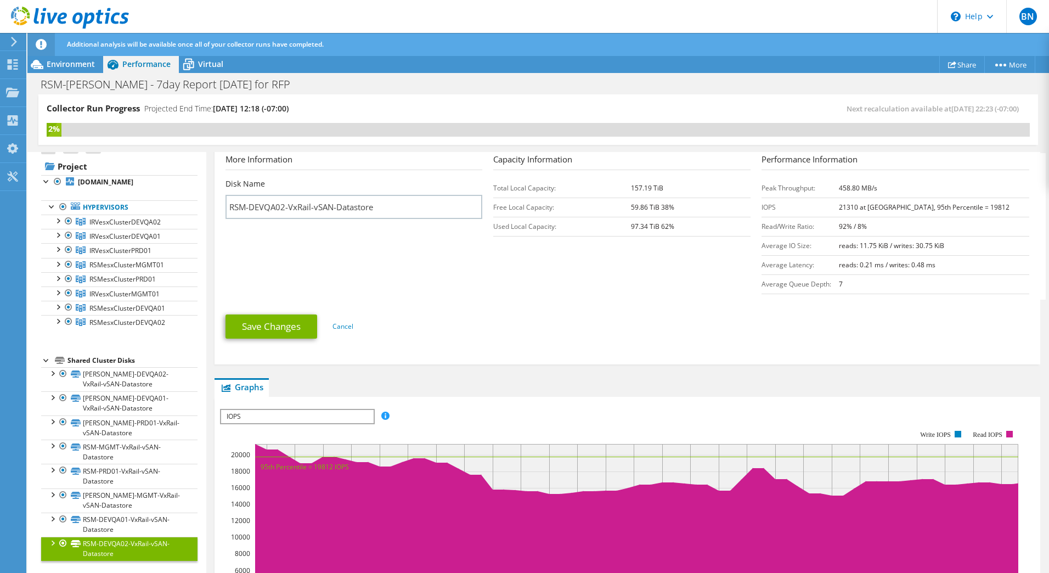
scroll to position [0, 0]
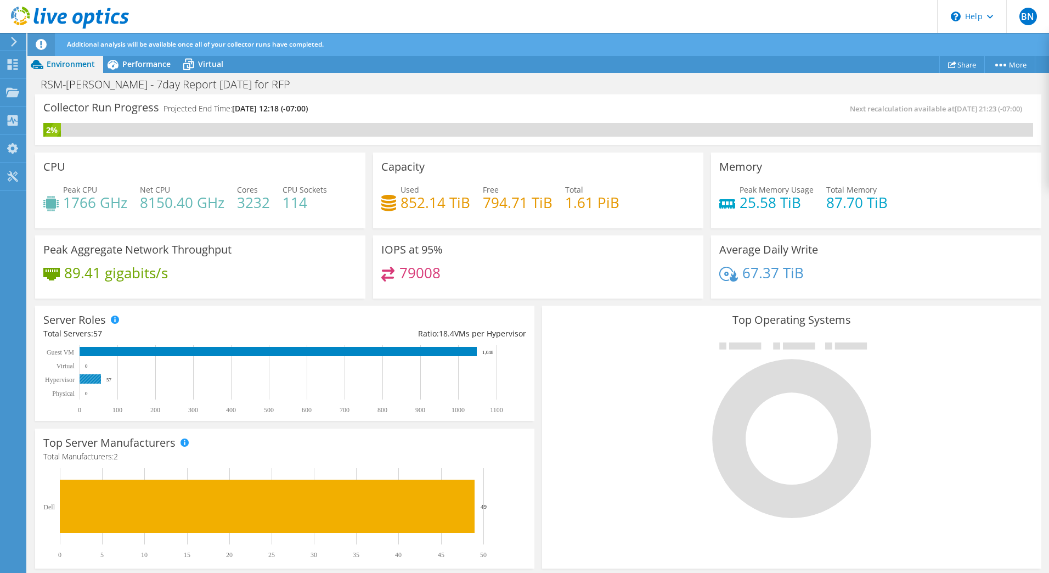
scroll to position [286, 0]
